Goal: Task Accomplishment & Management: Manage account settings

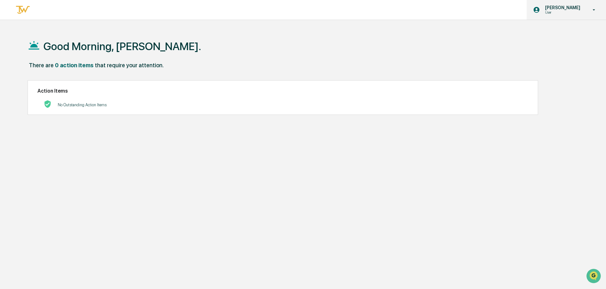
click at [555, 10] on p "[PERSON_NAME]" at bounding box center [561, 7] width 43 height 5
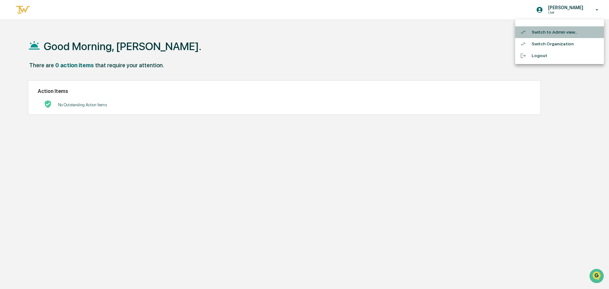
click at [554, 31] on li "Switch to Admin view..." at bounding box center [559, 32] width 89 height 12
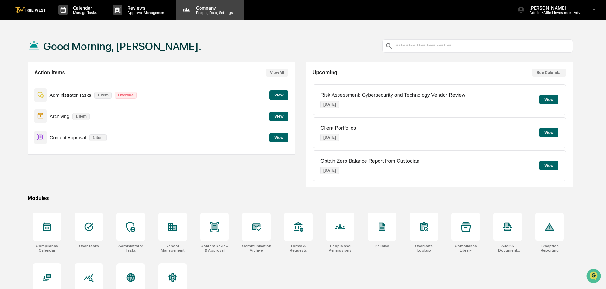
click at [213, 13] on p "People, Data, Settings" at bounding box center [213, 12] width 45 height 4
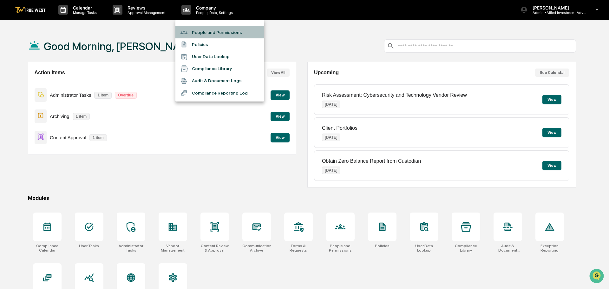
click at [209, 32] on li "People and Permissions" at bounding box center [219, 32] width 89 height 12
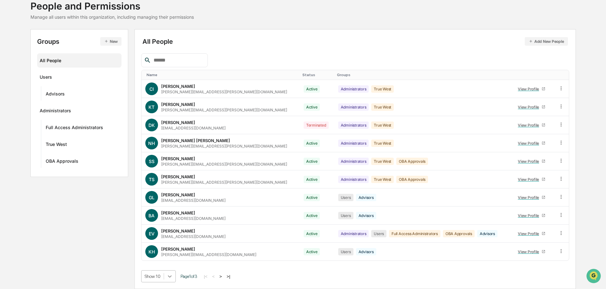
scroll to position [91, 0]
click at [170, 276] on body "Calendar Manage Tasks Reviews Approval Management Company People, Data, Setting…" at bounding box center [303, 123] width 606 height 331
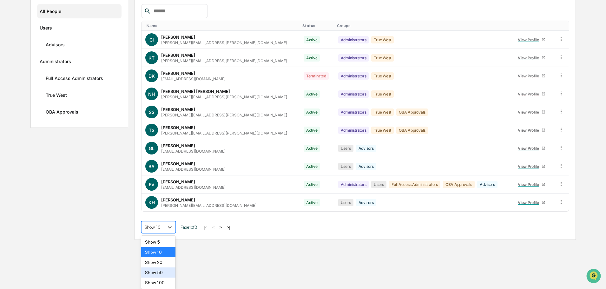
click at [158, 272] on div "Show 50" at bounding box center [158, 272] width 35 height 10
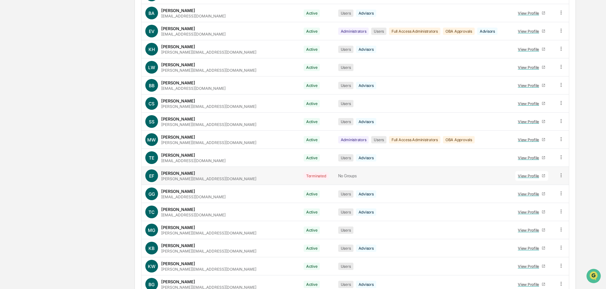
scroll to position [250, 0]
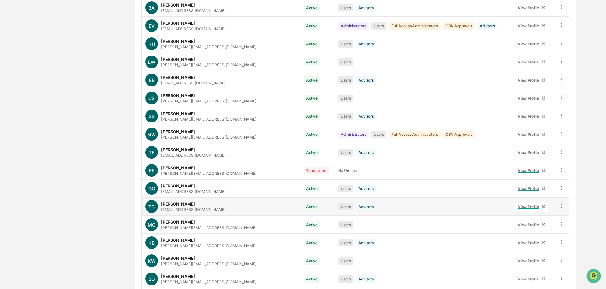
click at [523, 206] on div "View Profile" at bounding box center [530, 206] width 24 height 5
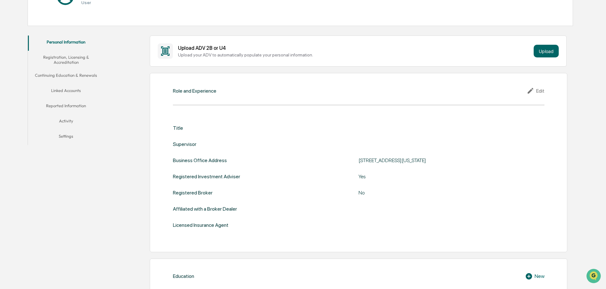
scroll to position [85, 0]
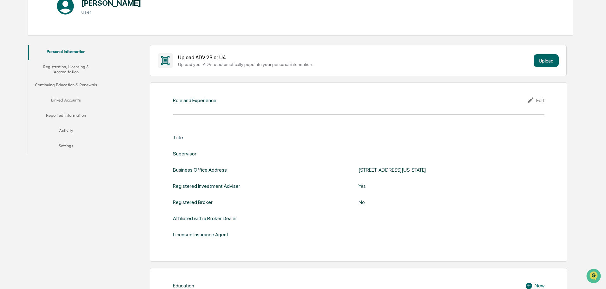
click at [75, 115] on button "Reported Information" at bounding box center [66, 116] width 76 height 15
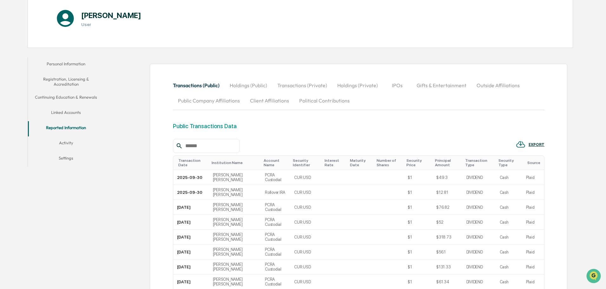
scroll to position [85, 0]
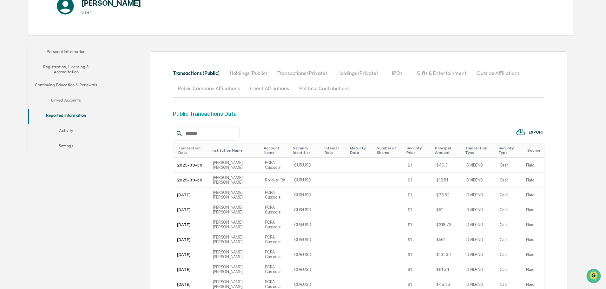
click at [69, 67] on button "Registration, Licensing & Accreditation" at bounding box center [66, 69] width 76 height 18
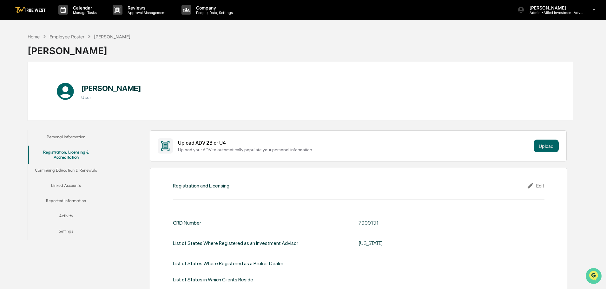
click at [593, 275] on img "Open customer support" at bounding box center [593, 276] width 16 height 13
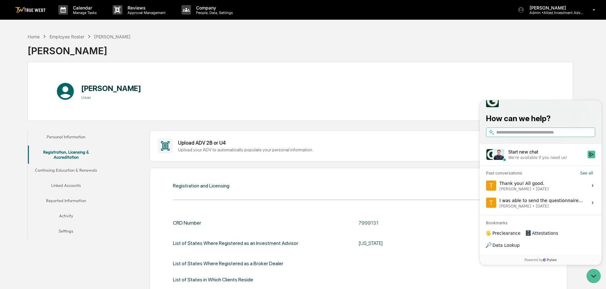
click at [498, 136] on input "search" at bounding box center [545, 132] width 98 height 7
type input "**********"
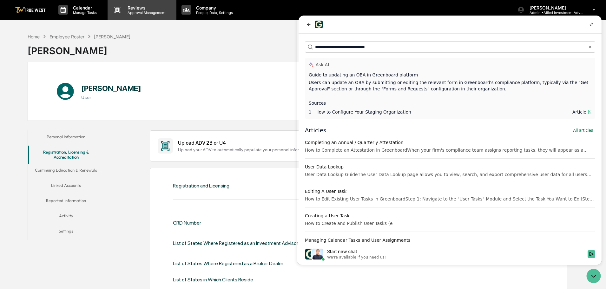
click at [148, 10] on p "Reviews" at bounding box center [145, 7] width 46 height 5
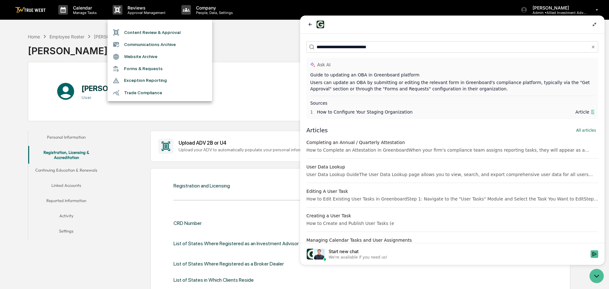
click at [153, 80] on li "Exception Reporting" at bounding box center [160, 81] width 105 height 12
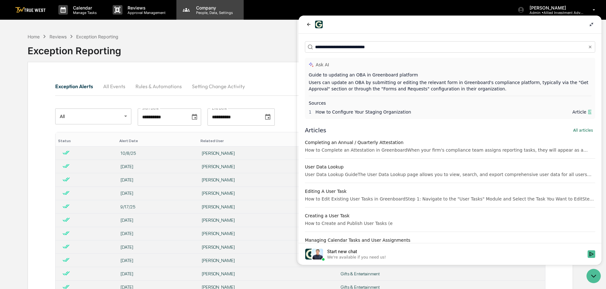
click at [212, 11] on p "People, Data, Settings" at bounding box center [213, 12] width 45 height 4
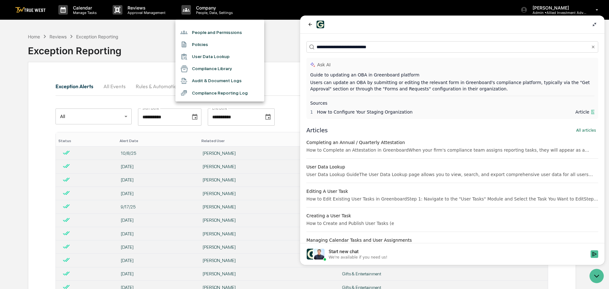
click at [140, 10] on div at bounding box center [304, 144] width 609 height 289
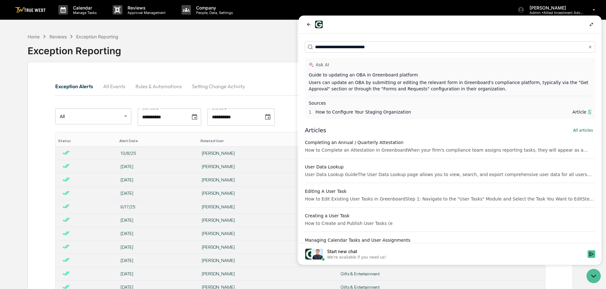
click at [140, 10] on p "Approval Management" at bounding box center [145, 12] width 46 height 4
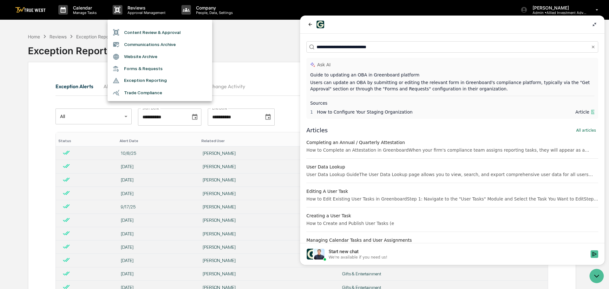
click at [146, 69] on li "Forms & Requests" at bounding box center [160, 69] width 105 height 12
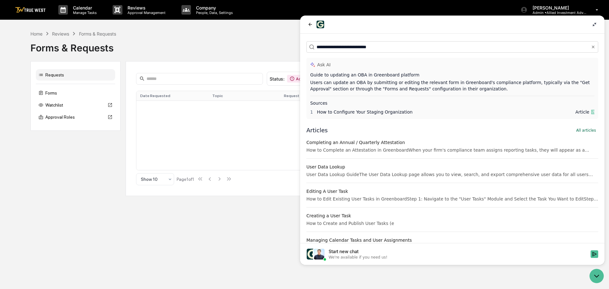
click at [595, 25] on icon at bounding box center [594, 24] width 5 height 5
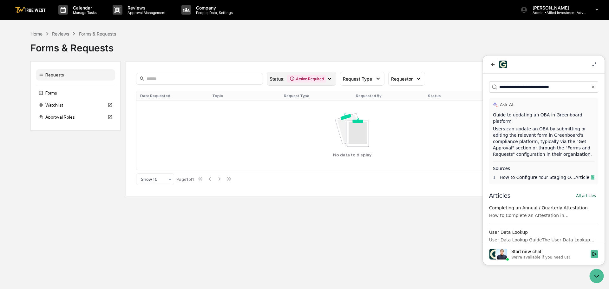
click at [330, 80] on icon at bounding box center [329, 78] width 7 height 7
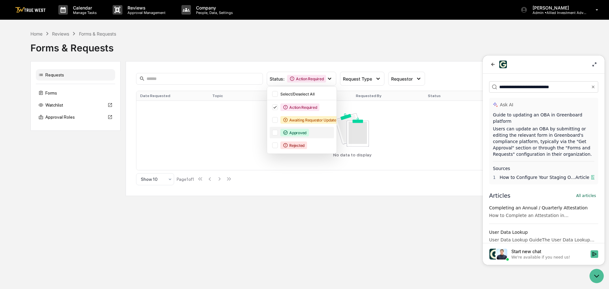
click at [273, 133] on div at bounding box center [275, 133] width 6 height 6
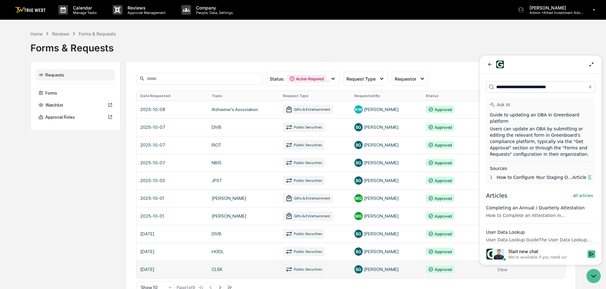
click at [548, 274] on link at bounding box center [350, 269] width 428 height 18
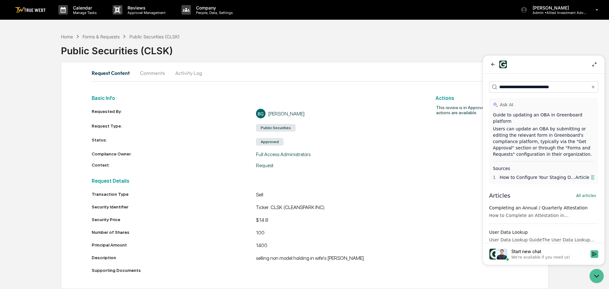
click at [596, 64] on icon at bounding box center [594, 64] width 5 height 5
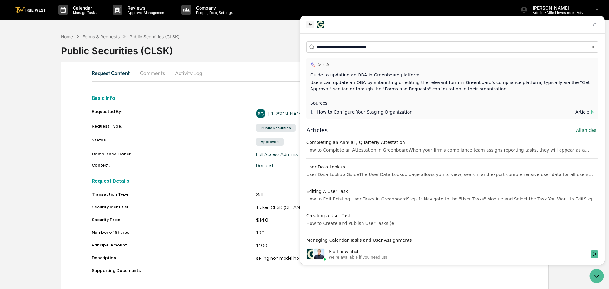
click at [312, 23] on icon "back" at bounding box center [310, 24] width 5 height 5
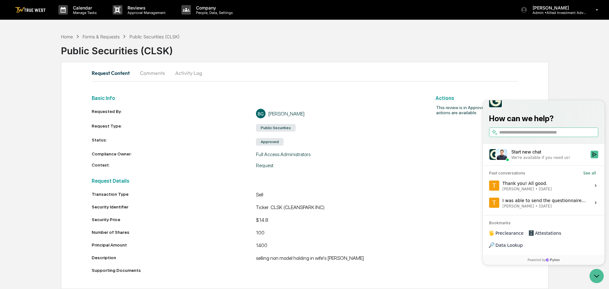
click at [460, 252] on div "Actions This review is in Approved state. No actions are available." at bounding box center [469, 183] width 98 height 184
click at [569, 278] on div "Home Forms & Requests Public Securities (CLSK) Public Securities (CLSK) Request…" at bounding box center [304, 159] width 609 height 259
click at [597, 277] on icon "Open customer support" at bounding box center [597, 276] width 16 height 16
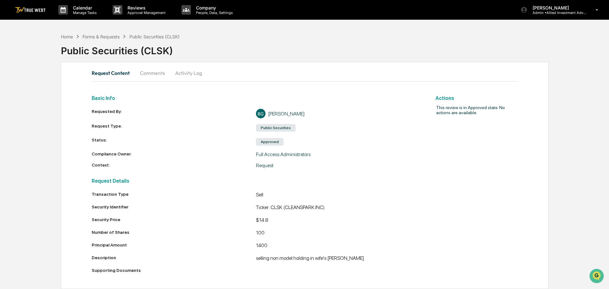
click at [26, 8] on img at bounding box center [30, 10] width 30 height 6
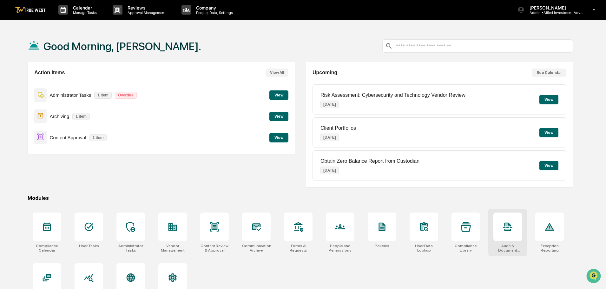
click at [505, 229] on icon at bounding box center [507, 229] width 5 height 1
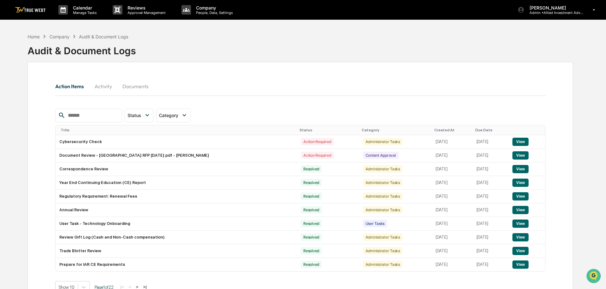
click at [124, 87] on button "Documents" at bounding box center [135, 86] width 36 height 15
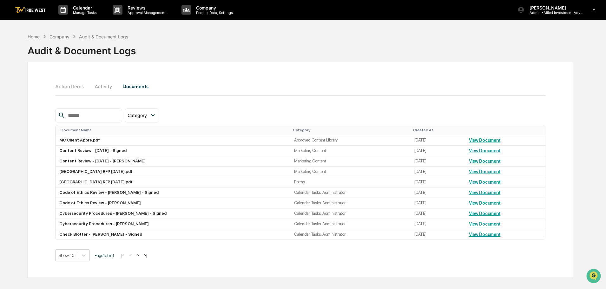
click at [34, 37] on div "Home" at bounding box center [34, 36] width 12 height 5
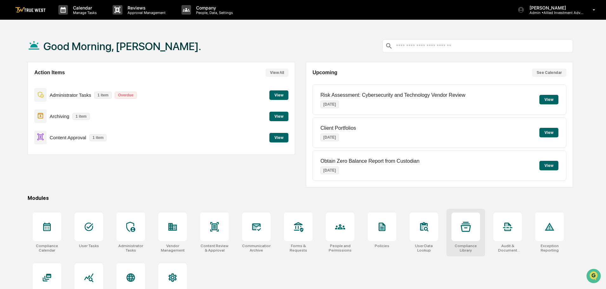
click at [470, 227] on icon at bounding box center [465, 227] width 10 height 10
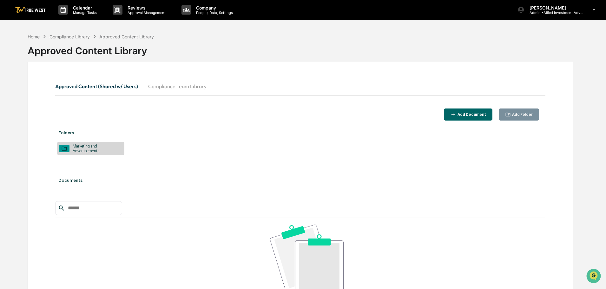
click at [108, 147] on div "Marketing and Advertisements" at bounding box center [95, 149] width 53 height 10
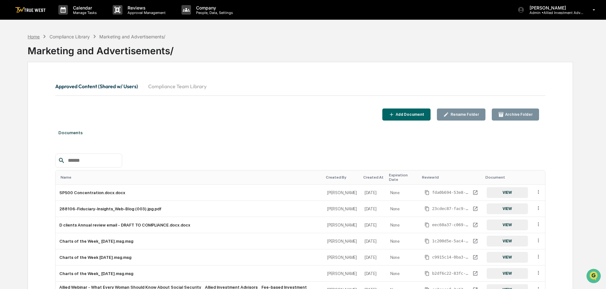
click at [33, 36] on div "Home" at bounding box center [34, 36] width 12 height 5
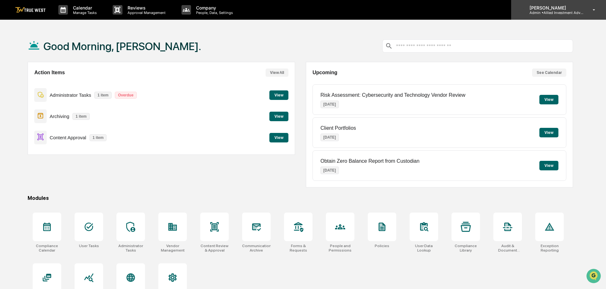
click at [549, 8] on p "[PERSON_NAME]" at bounding box center [553, 7] width 59 height 5
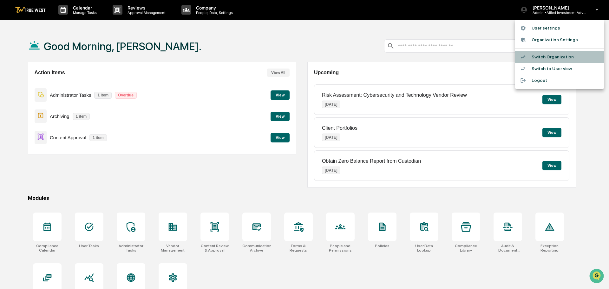
click at [542, 58] on li "Switch Organization" at bounding box center [559, 57] width 89 height 12
